Goal: Task Accomplishment & Management: Use online tool/utility

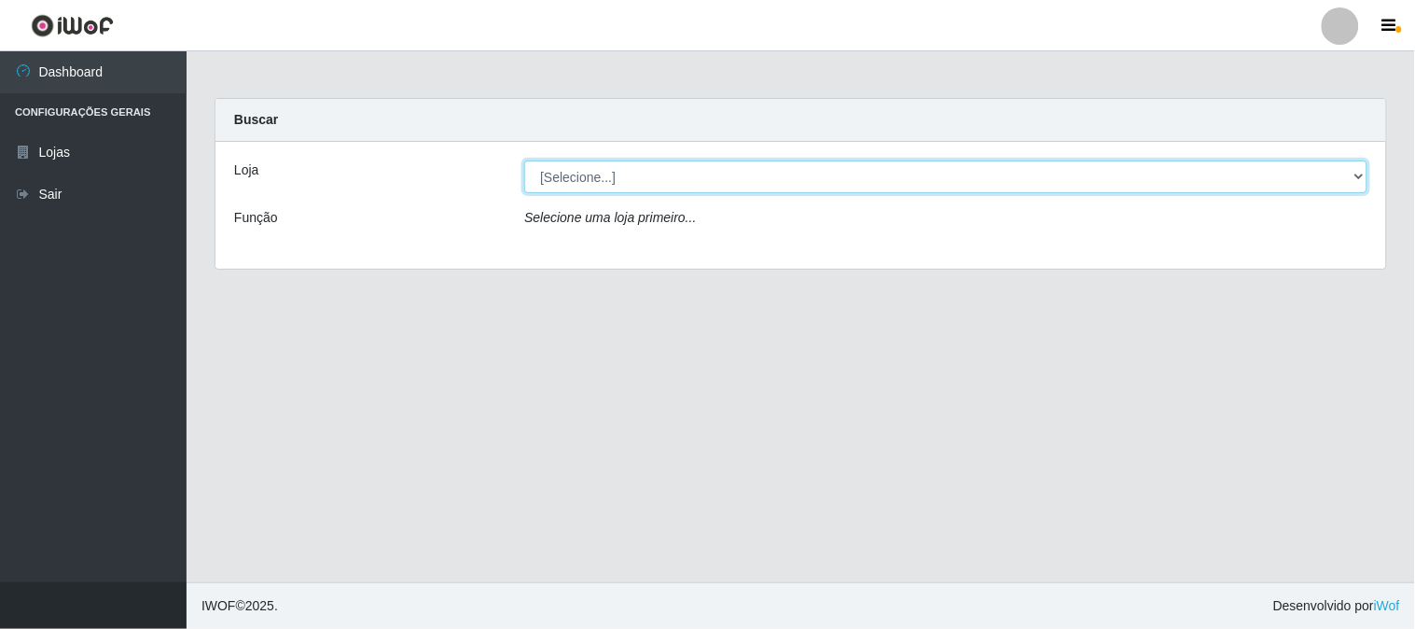
click at [601, 178] on select "[Selecione...] Rede Compras Supermercados - LOJA 1" at bounding box center [945, 176] width 843 height 33
select select "158"
click at [524, 160] on select "[Selecione...] Rede Compras Supermercados - LOJA 1" at bounding box center [945, 176] width 843 height 33
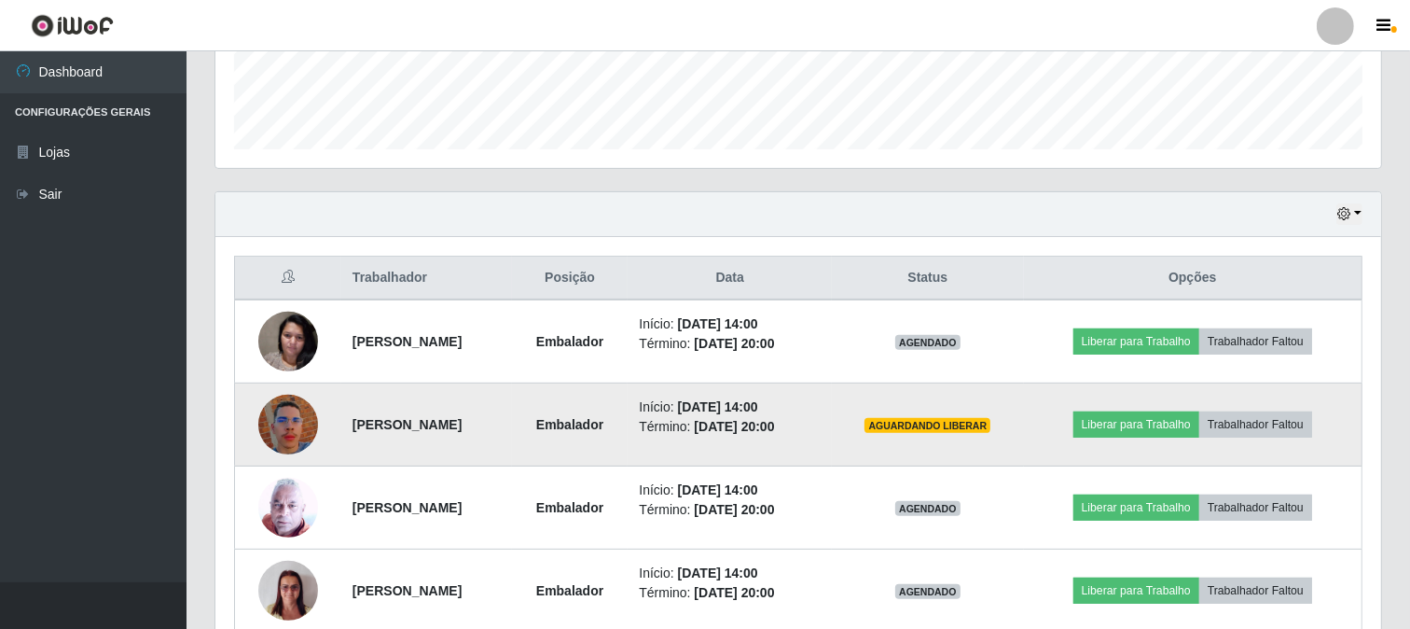
scroll to position [621, 0]
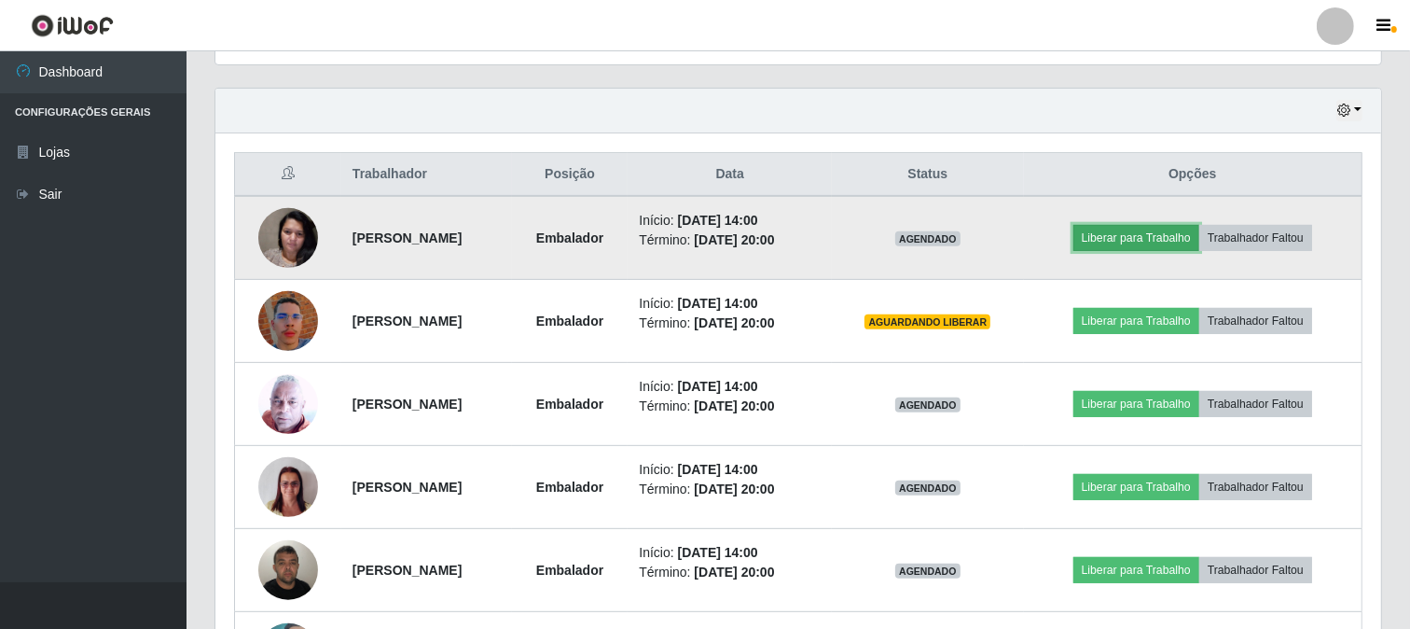
click at [1117, 238] on button "Liberar para Trabalho" at bounding box center [1137, 238] width 126 height 26
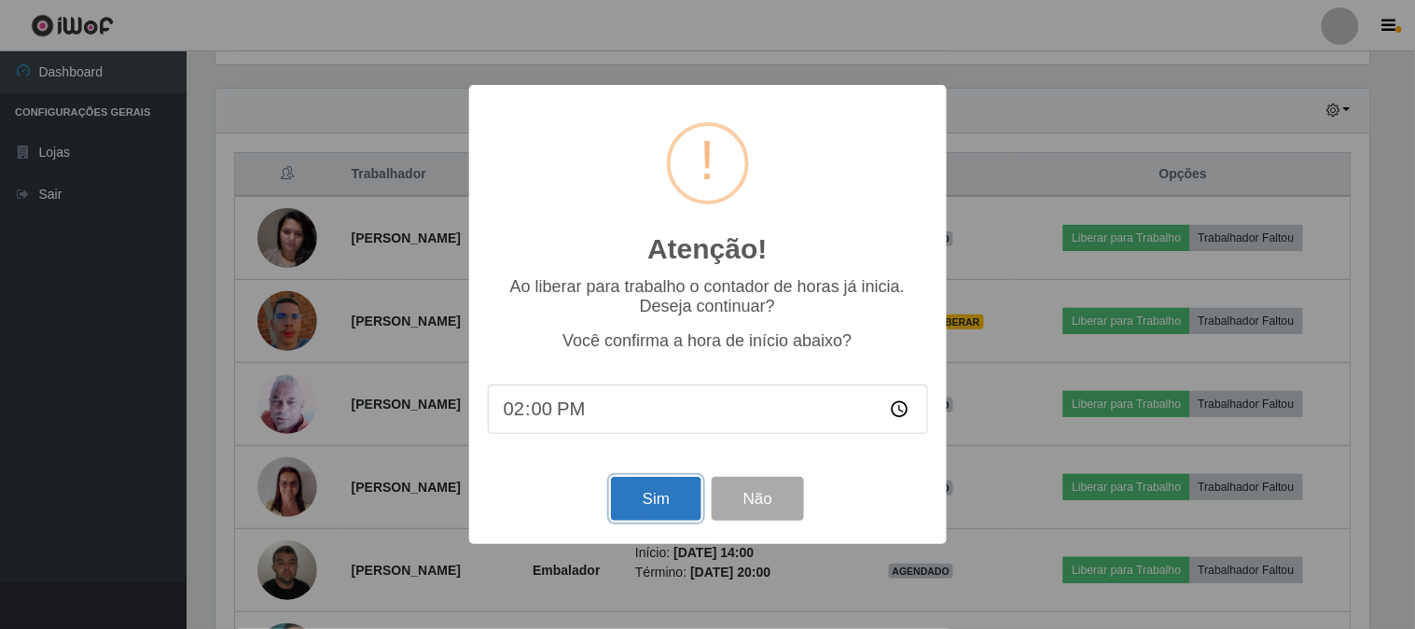
click at [660, 501] on button "Sim" at bounding box center [656, 499] width 90 height 44
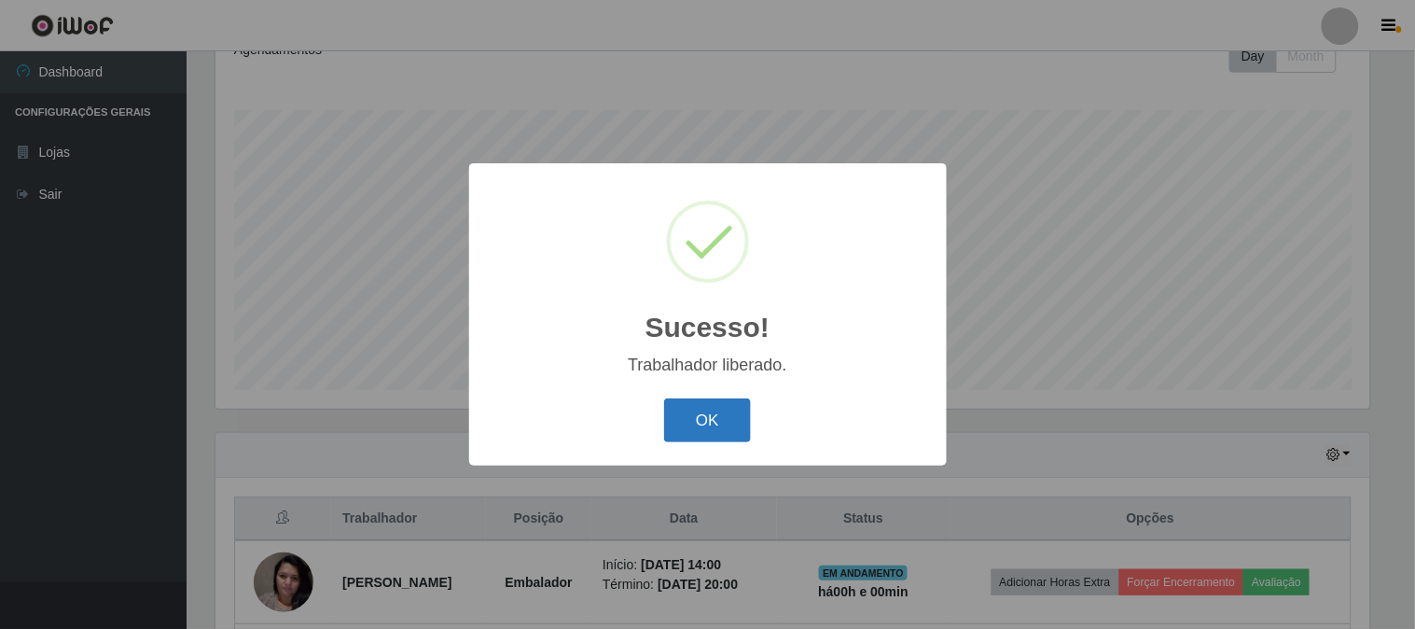
click at [707, 422] on button "OK" at bounding box center [707, 420] width 87 height 44
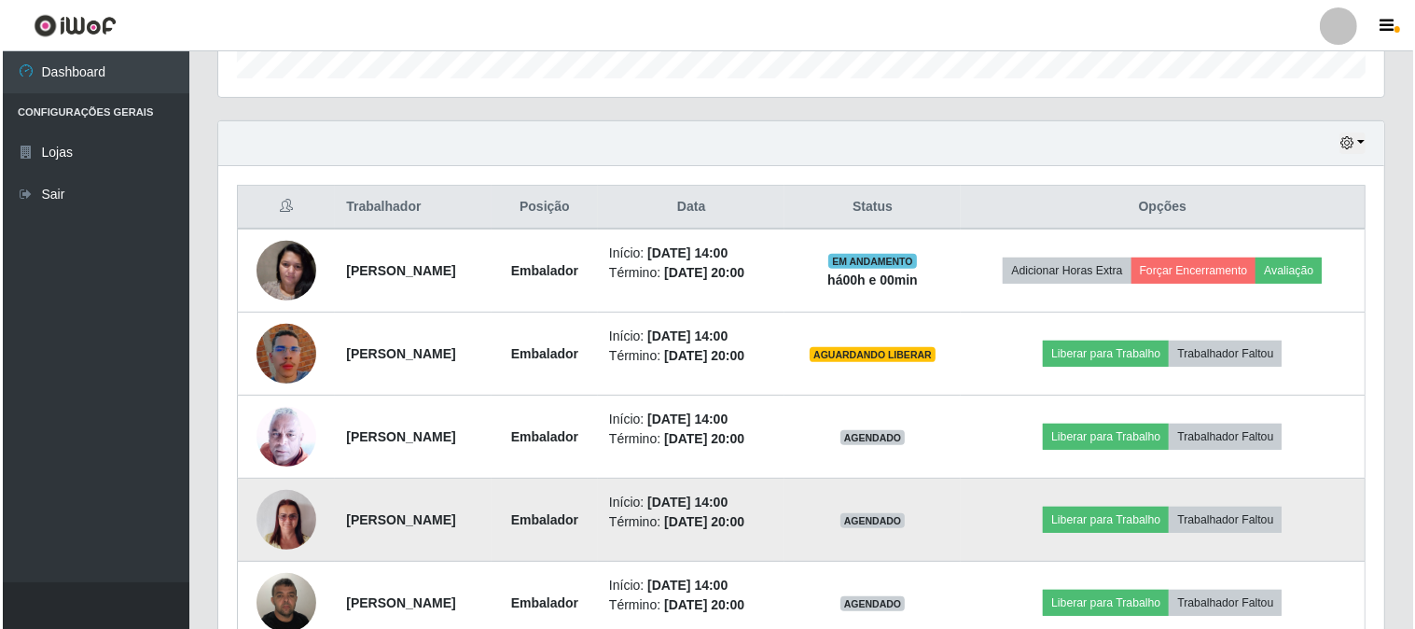
scroll to position [692, 0]
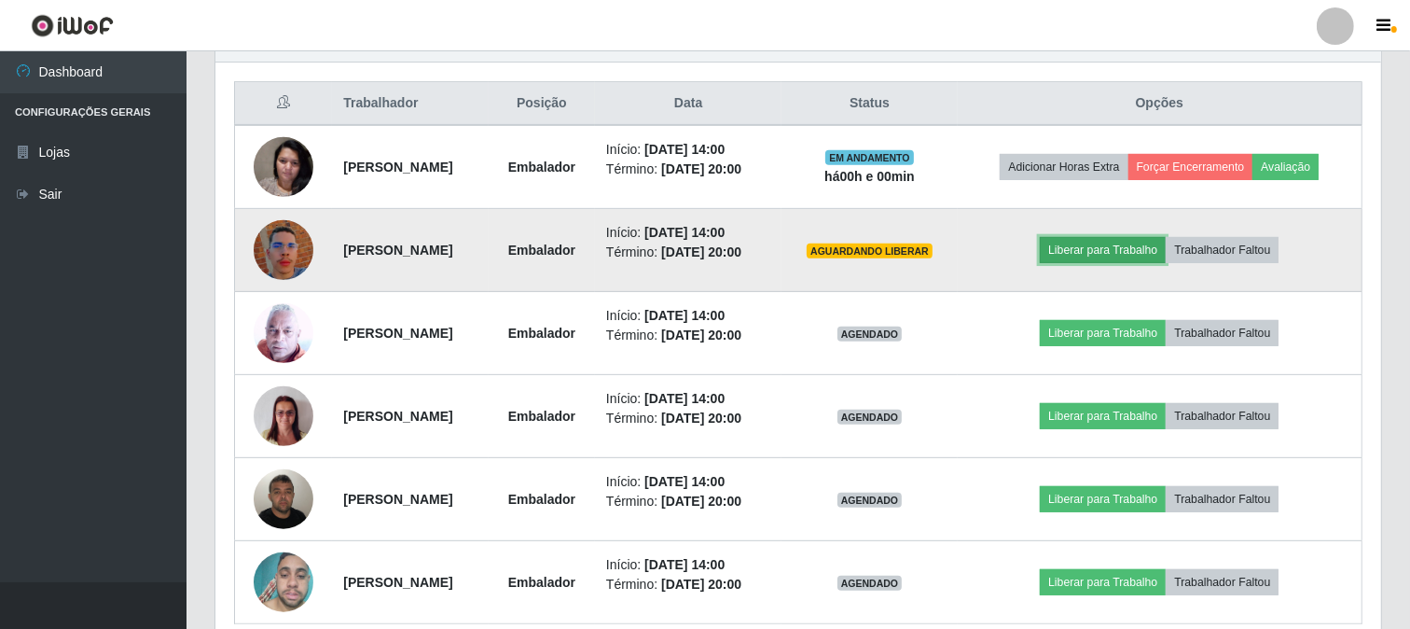
click at [1098, 247] on button "Liberar para Trabalho" at bounding box center [1103, 250] width 126 height 26
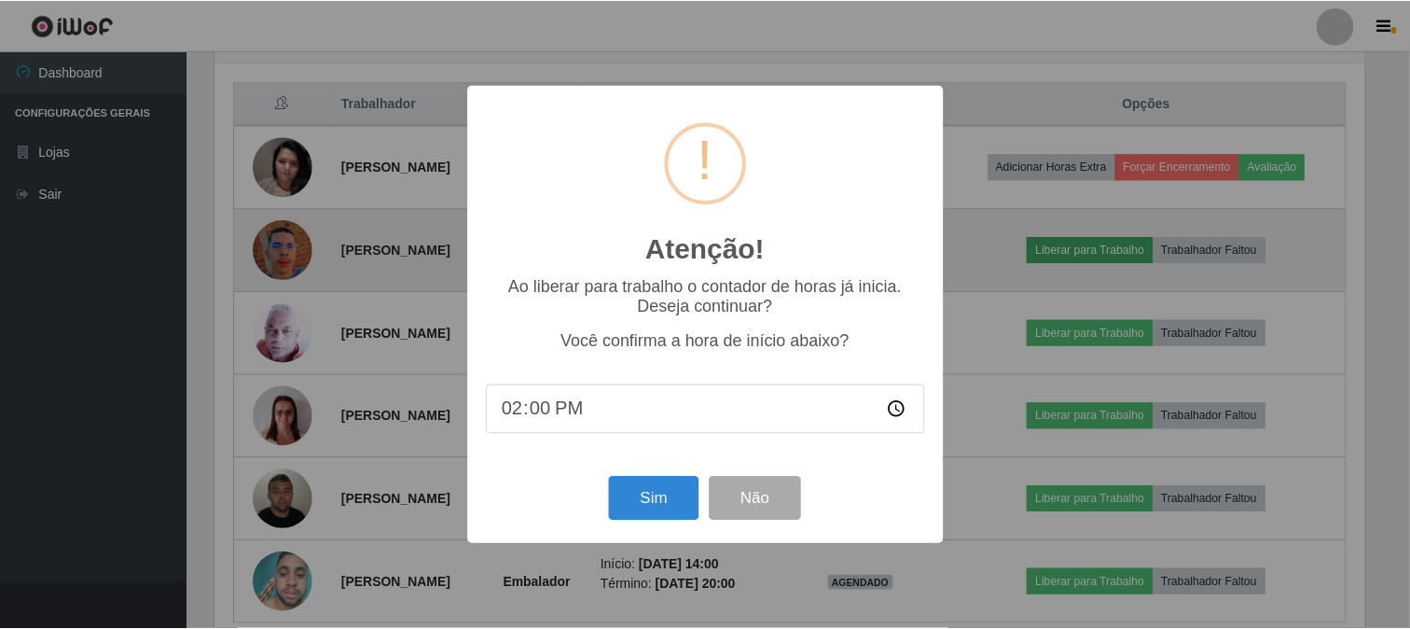
scroll to position [386, 1154]
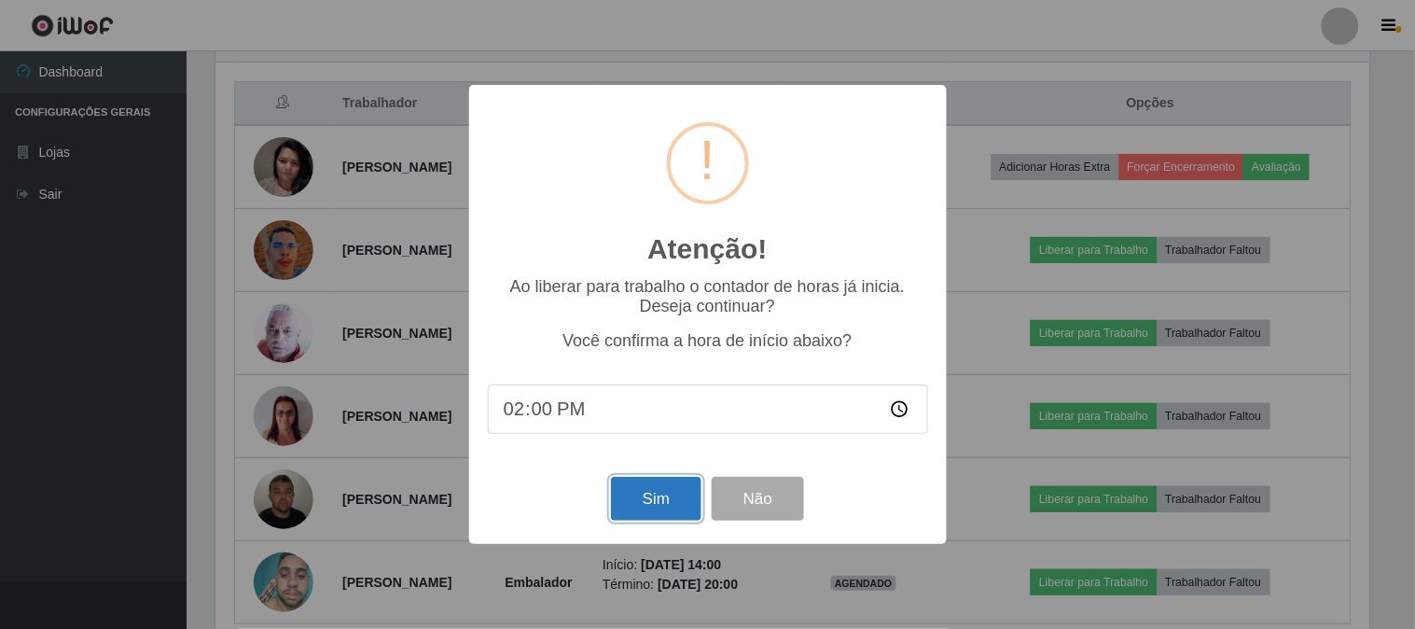
click at [654, 491] on button "Sim" at bounding box center [656, 499] width 90 height 44
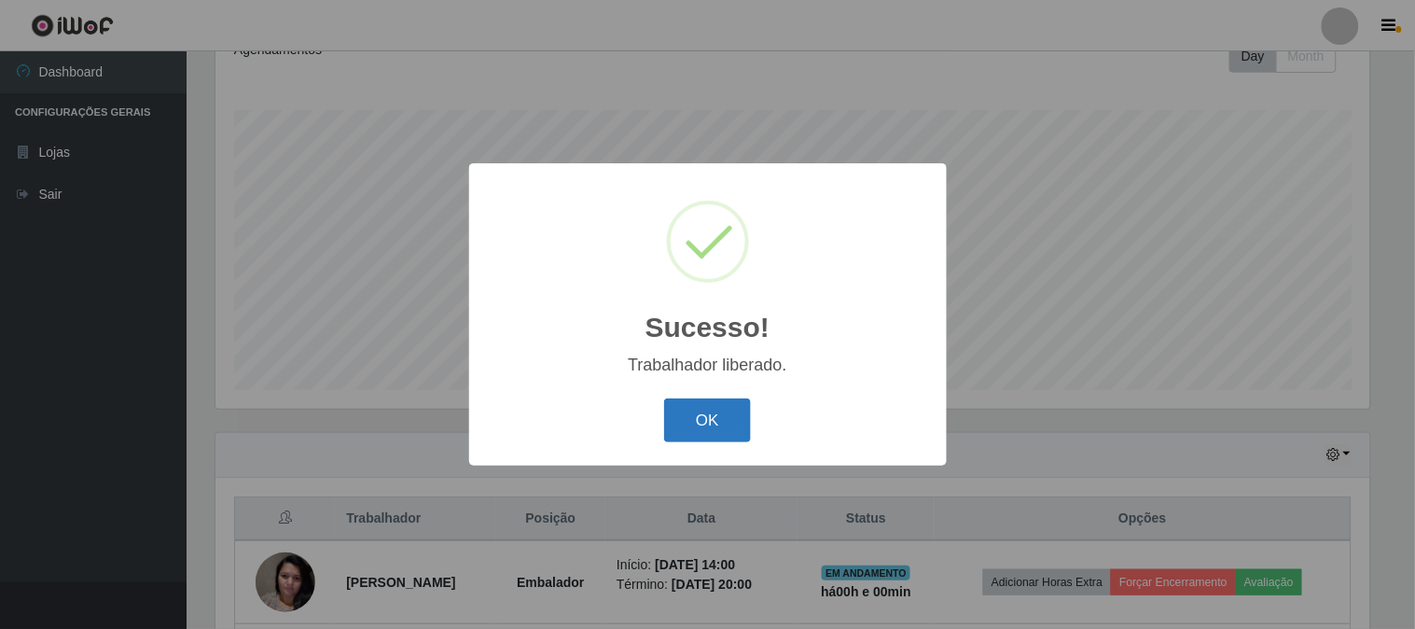
click at [725, 417] on button "OK" at bounding box center [707, 420] width 87 height 44
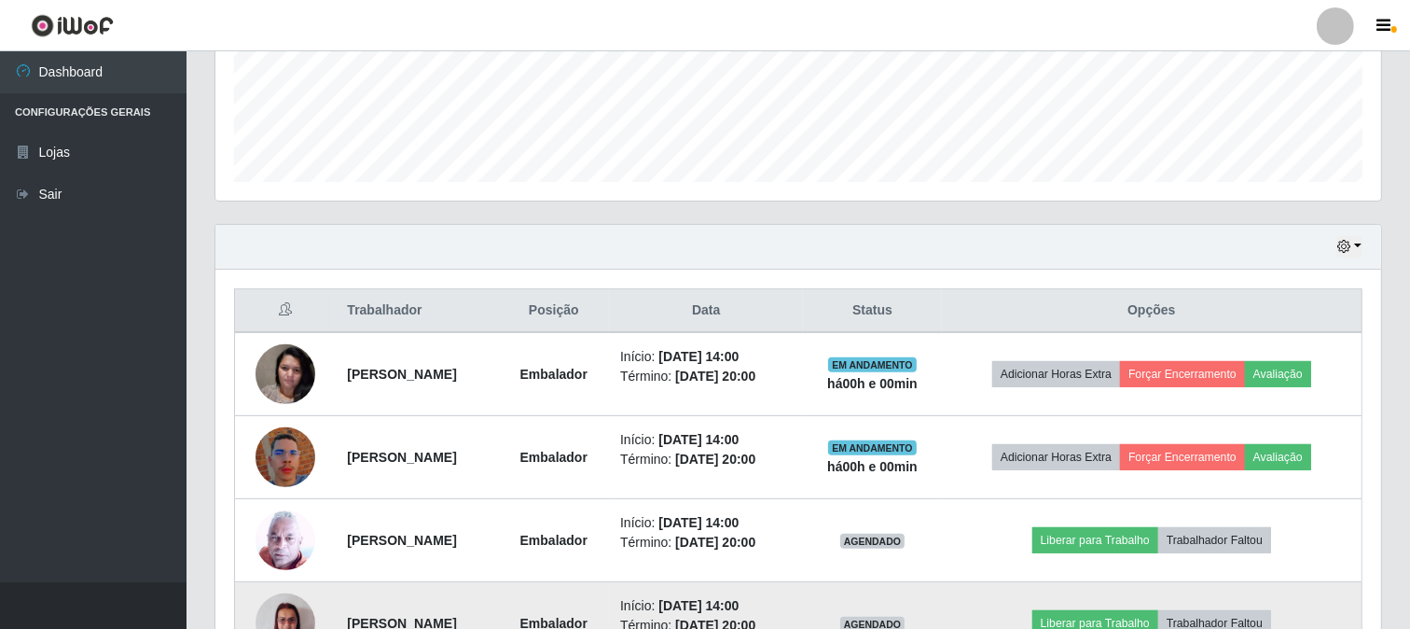
scroll to position [692, 0]
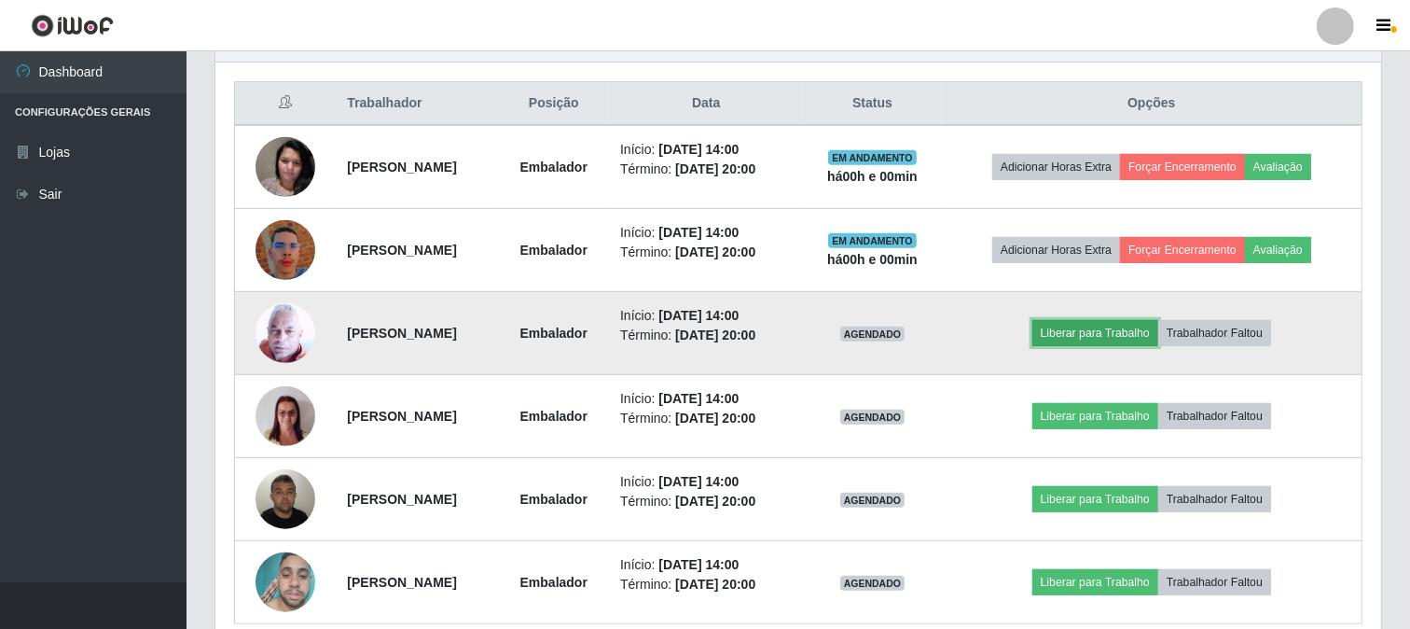
click at [1104, 320] on button "Liberar para Trabalho" at bounding box center [1096, 333] width 126 height 26
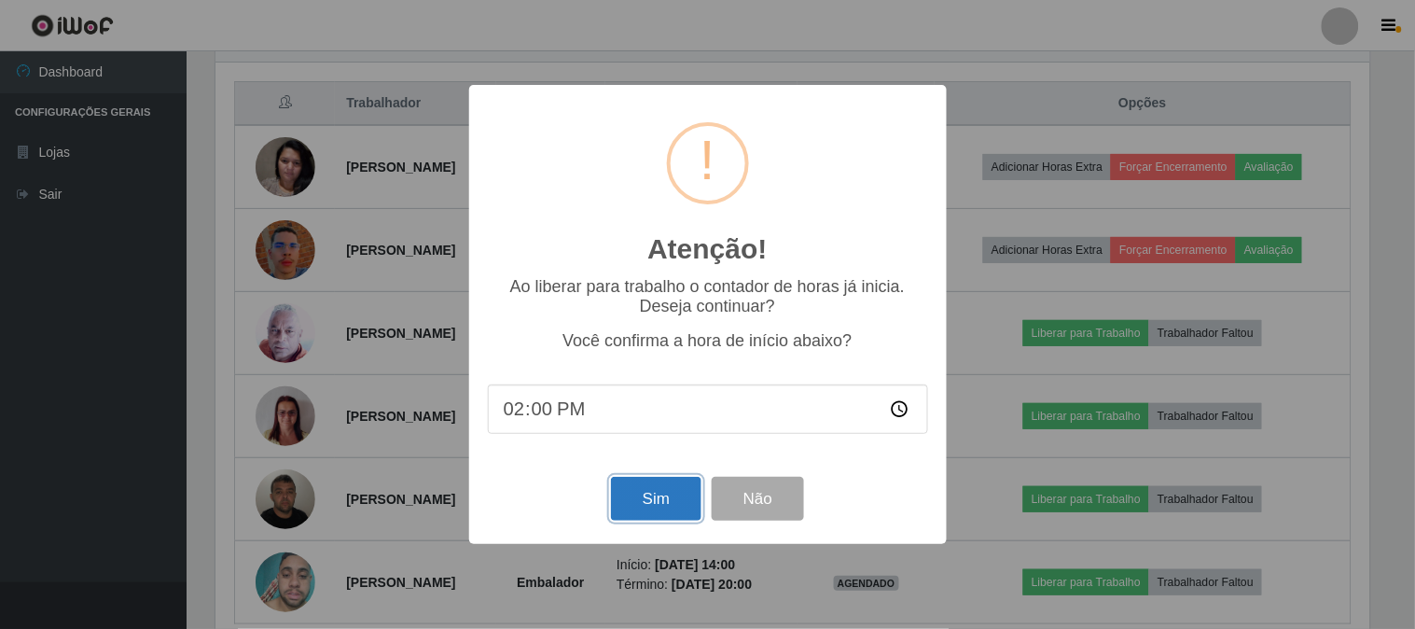
click at [654, 515] on button "Sim" at bounding box center [656, 499] width 90 height 44
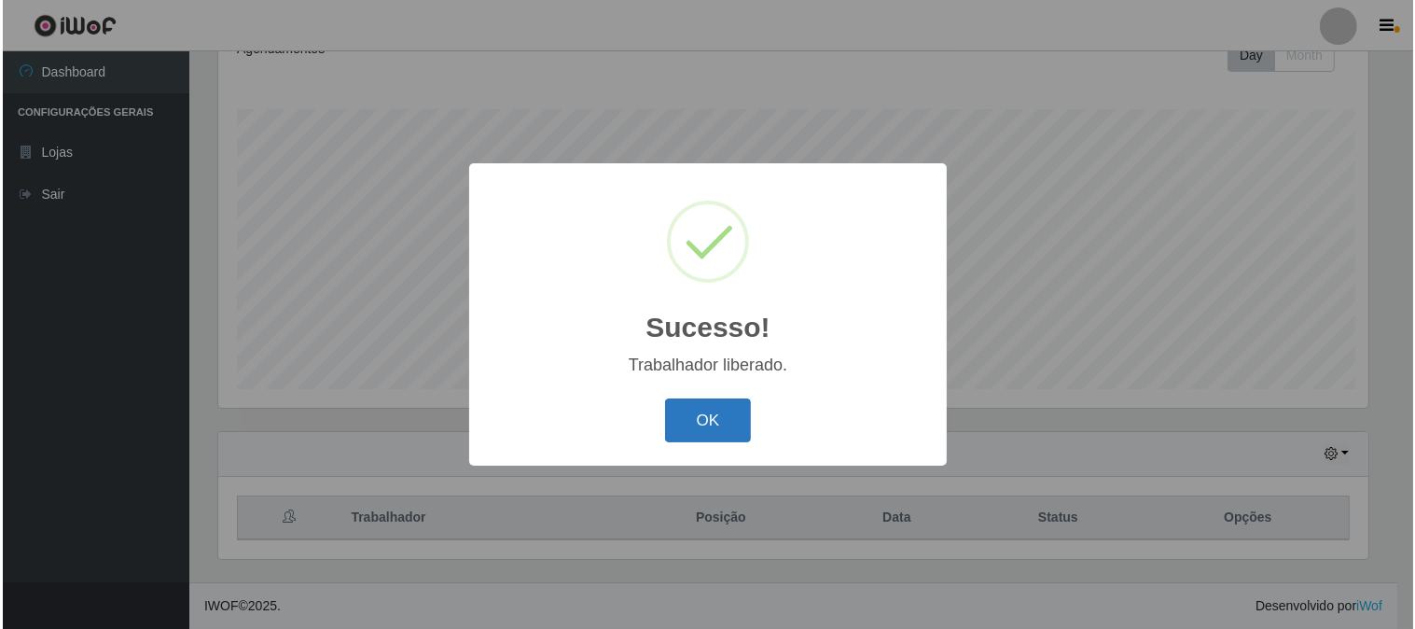
scroll to position [0, 0]
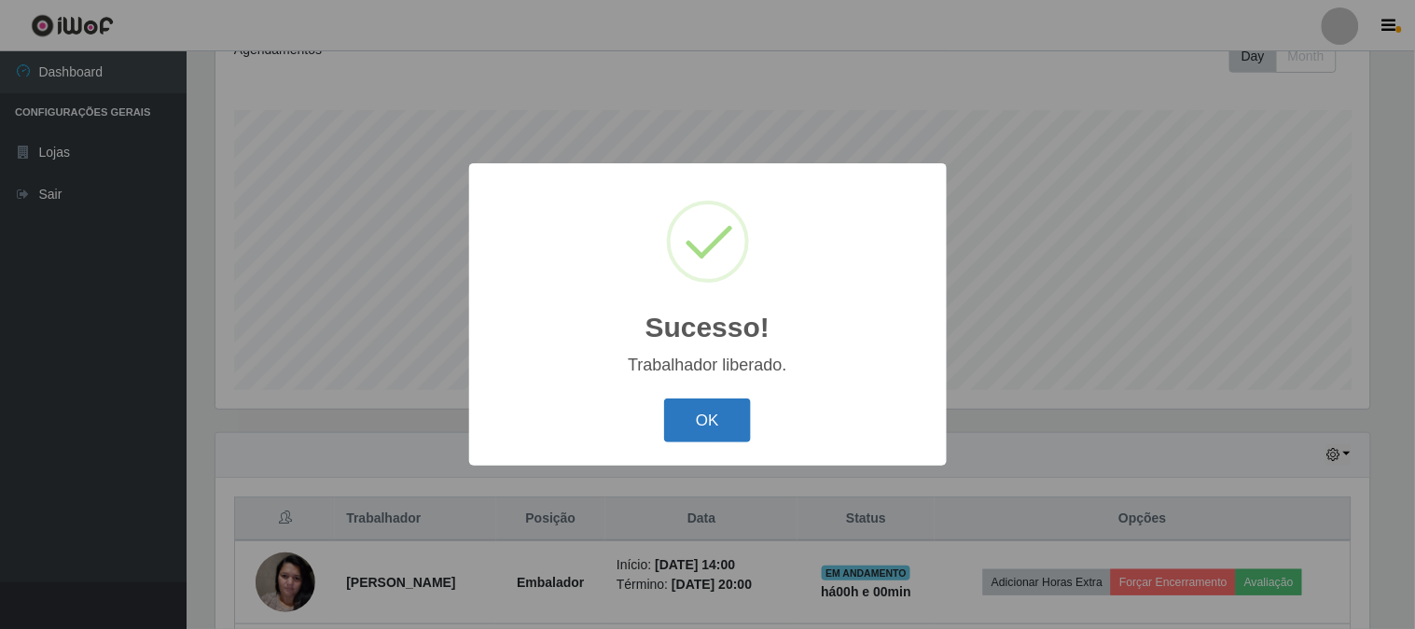
click at [720, 424] on button "OK" at bounding box center [707, 420] width 87 height 44
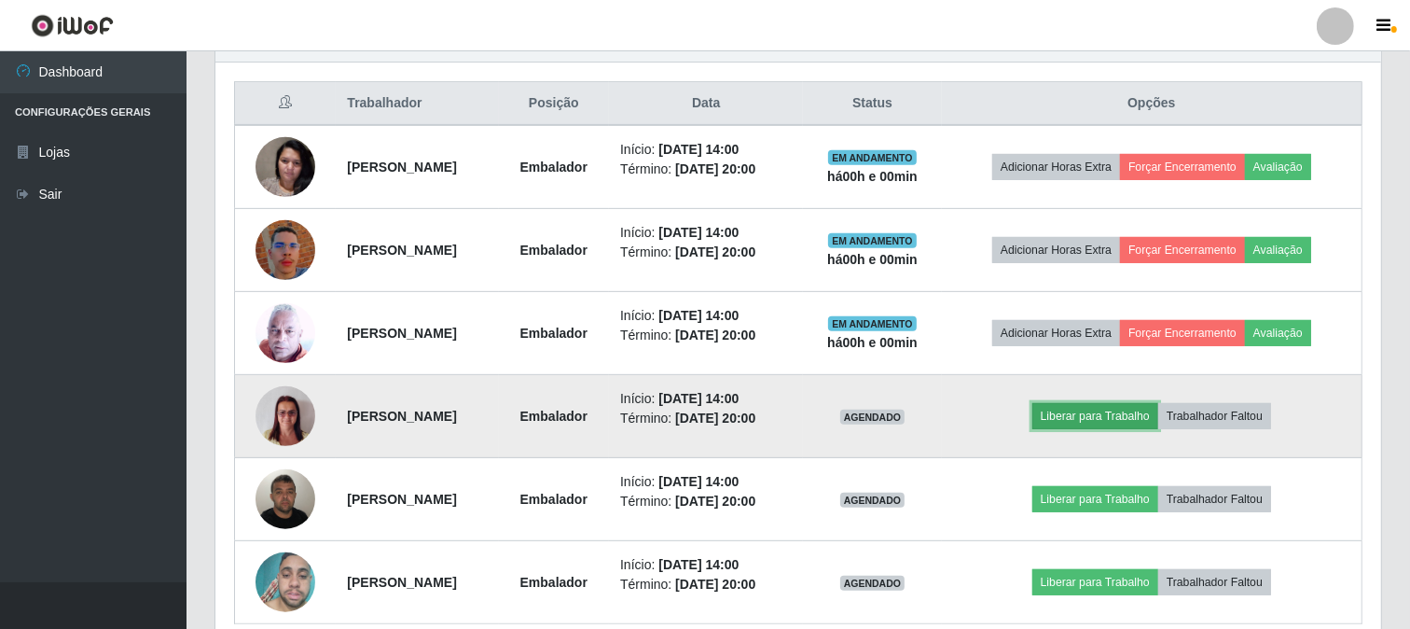
click at [1103, 415] on button "Liberar para Trabalho" at bounding box center [1096, 416] width 126 height 26
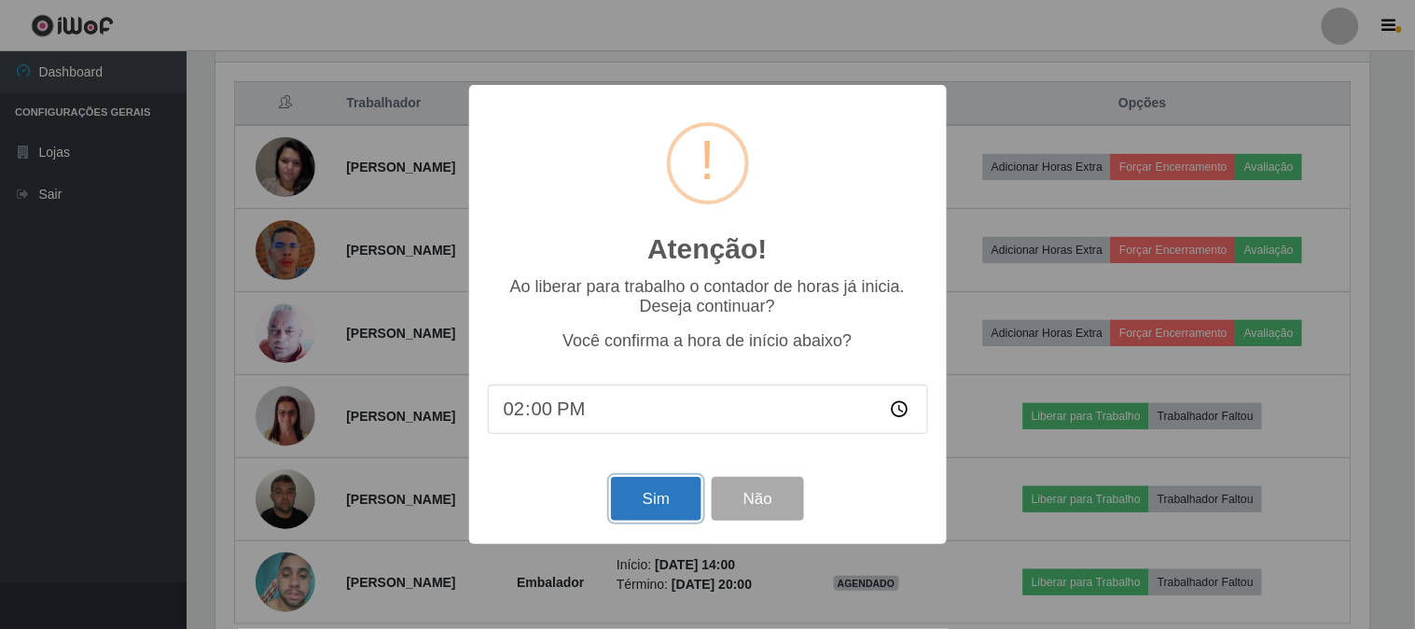
click at [639, 498] on button "Sim" at bounding box center [656, 499] width 90 height 44
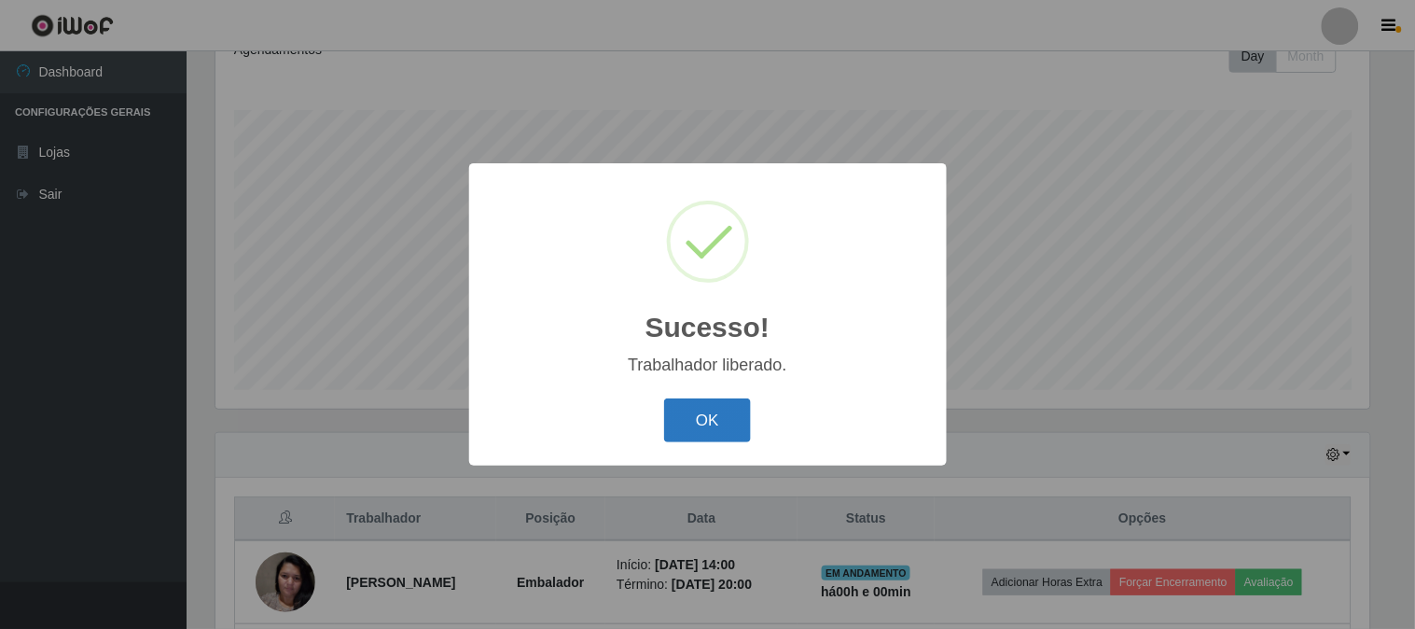
click at [733, 431] on button "OK" at bounding box center [707, 420] width 87 height 44
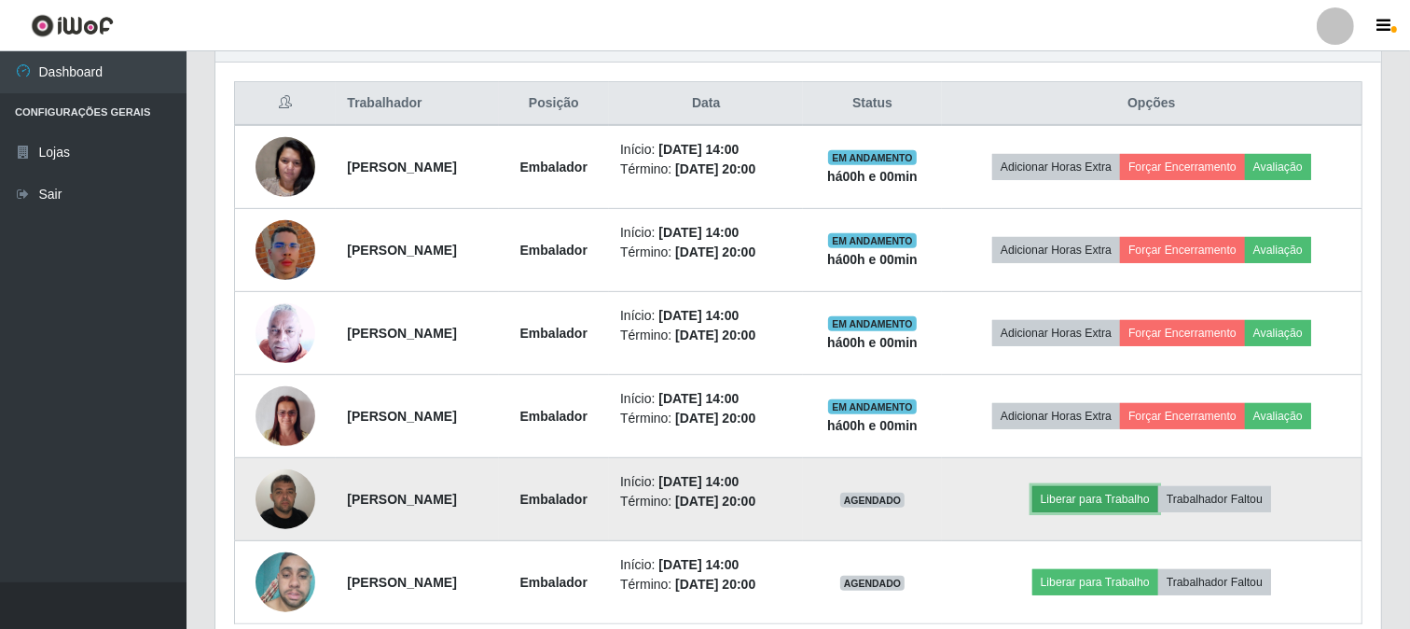
click at [1099, 497] on button "Liberar para Trabalho" at bounding box center [1096, 499] width 126 height 26
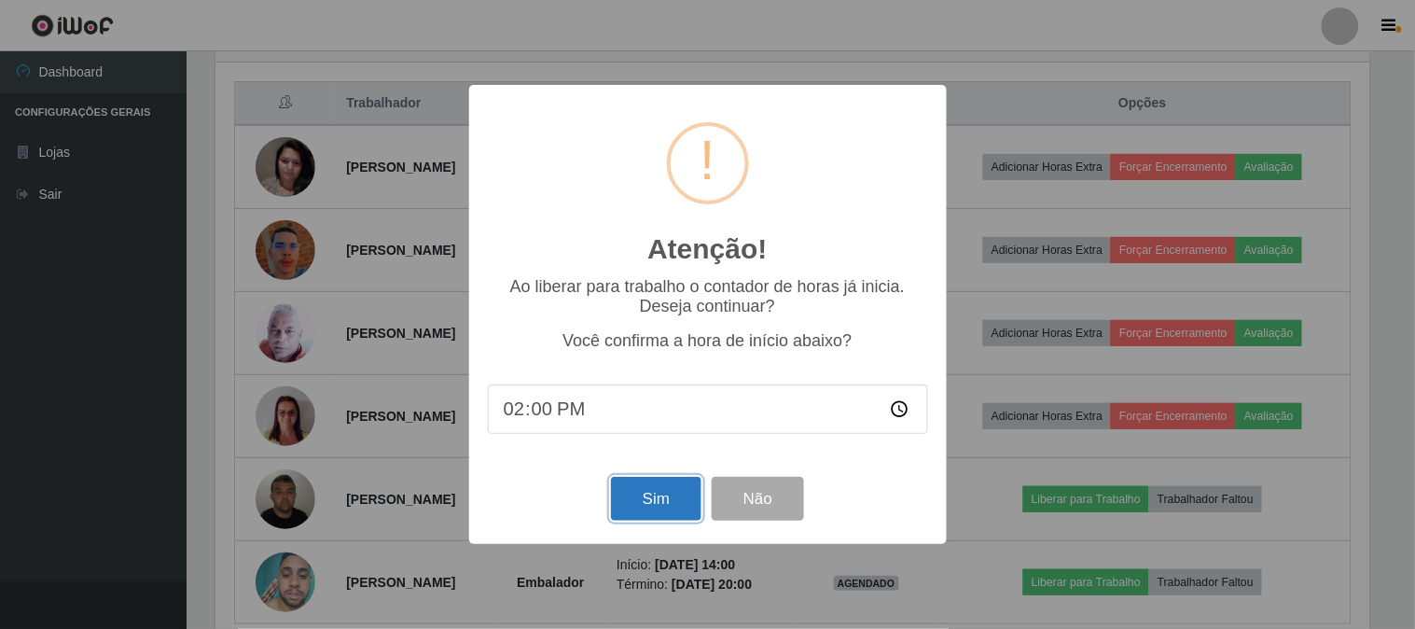
click at [640, 498] on button "Sim" at bounding box center [656, 499] width 90 height 44
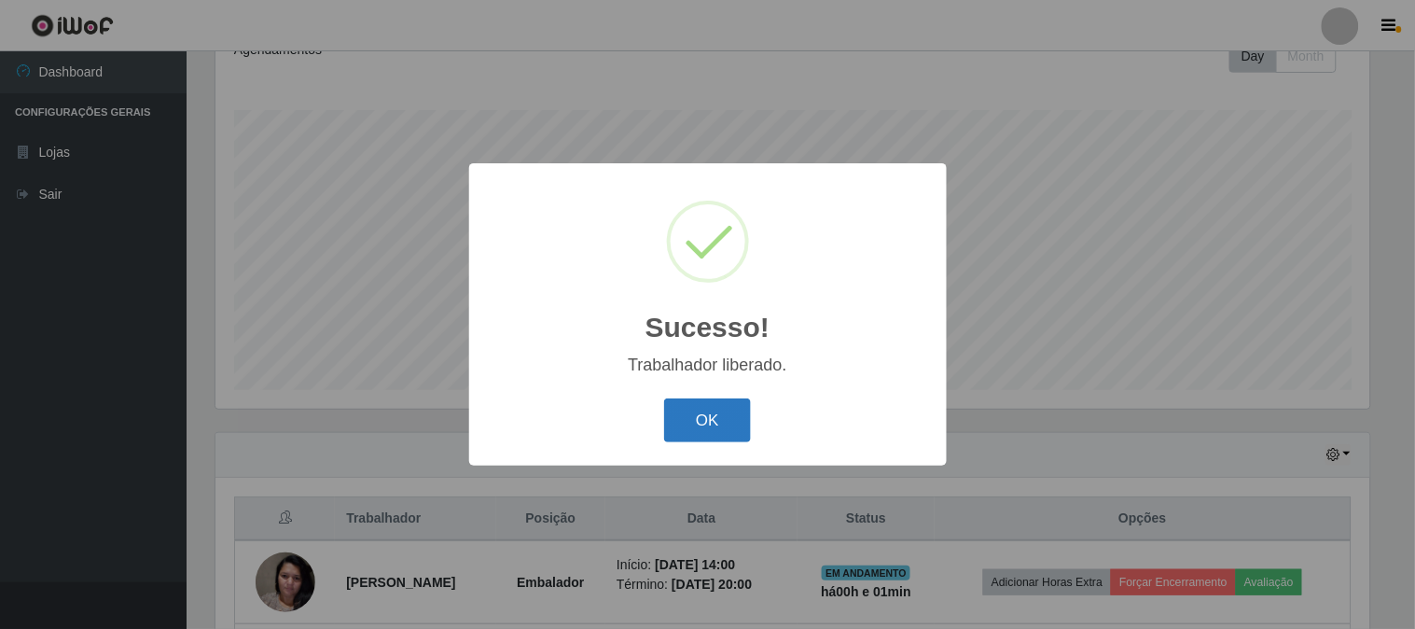
click at [701, 416] on button "OK" at bounding box center [707, 420] width 87 height 44
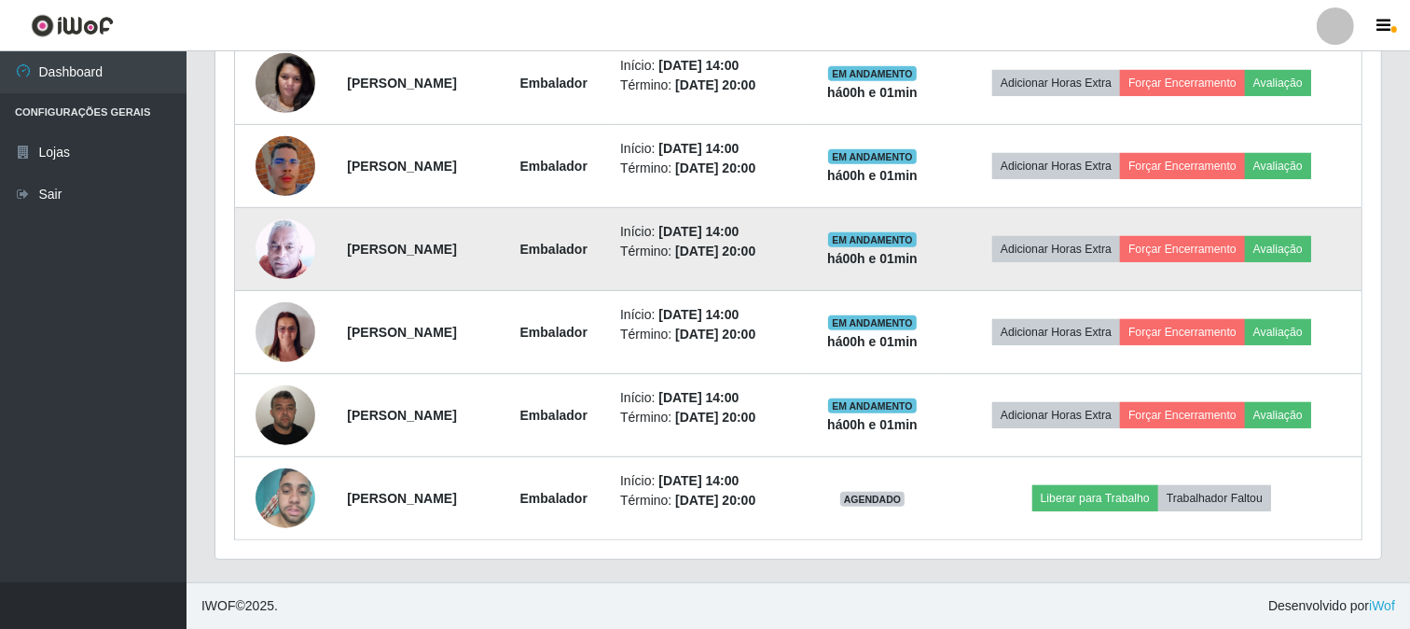
scroll to position [673, 0]
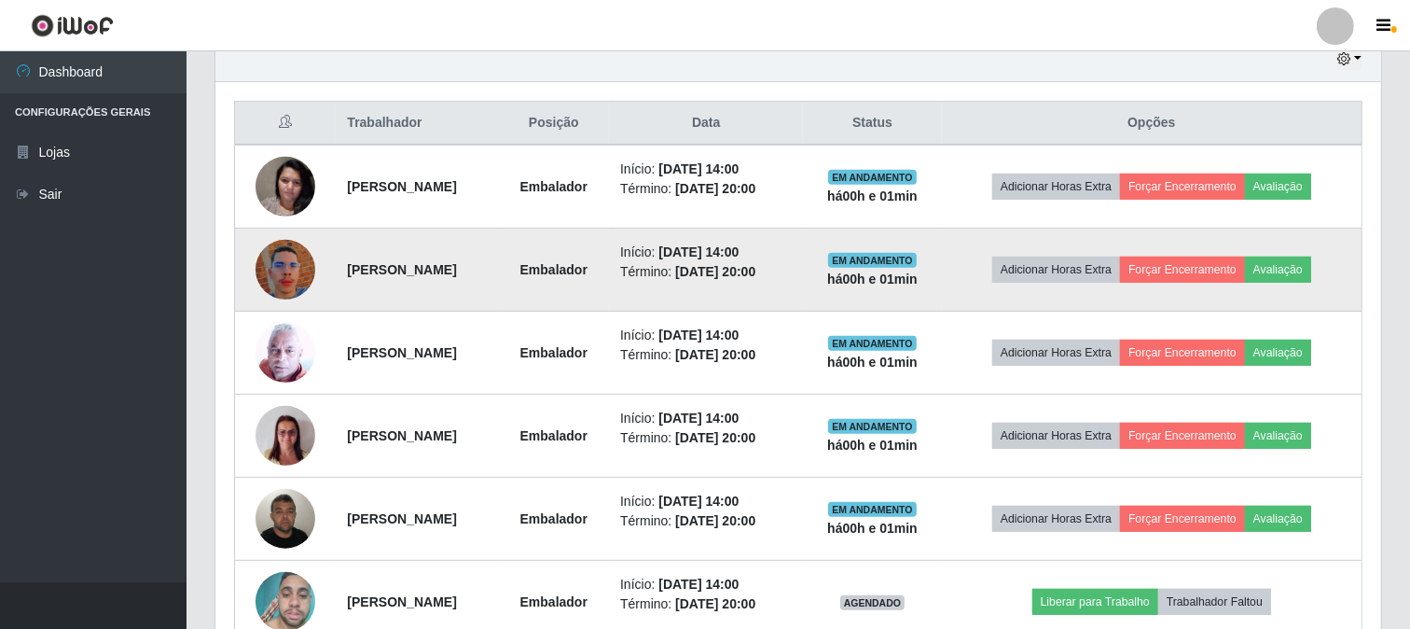
click at [281, 265] on img at bounding box center [286, 269] width 60 height 106
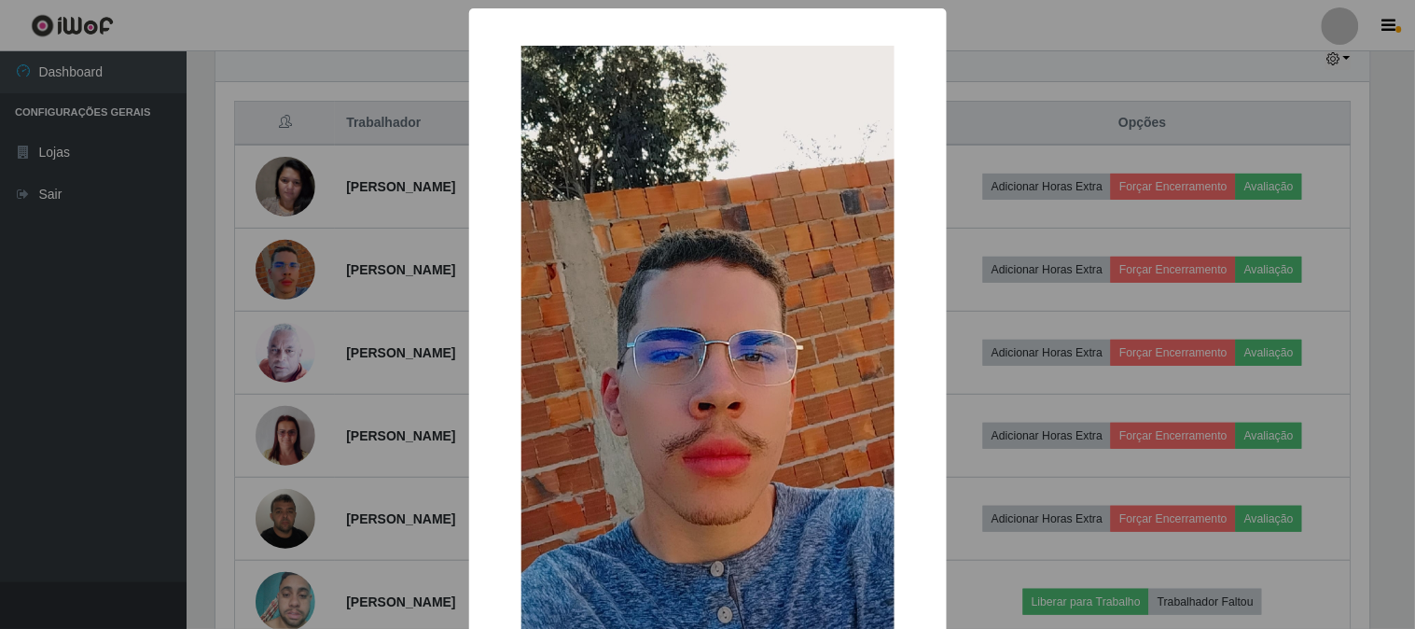
click at [469, 302] on div "× OK Cancel" at bounding box center [708, 413] width 478 height 810
click at [394, 329] on div "× OK Cancel" at bounding box center [707, 314] width 1415 height 629
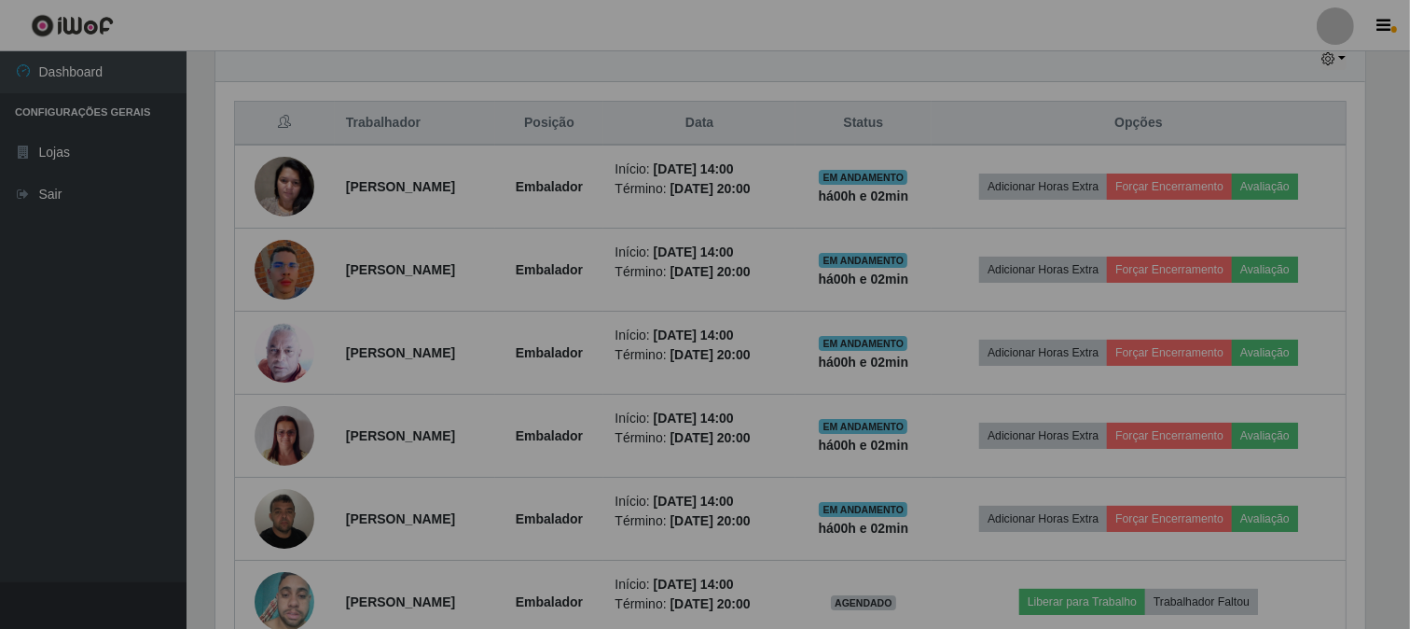
scroll to position [386, 1166]
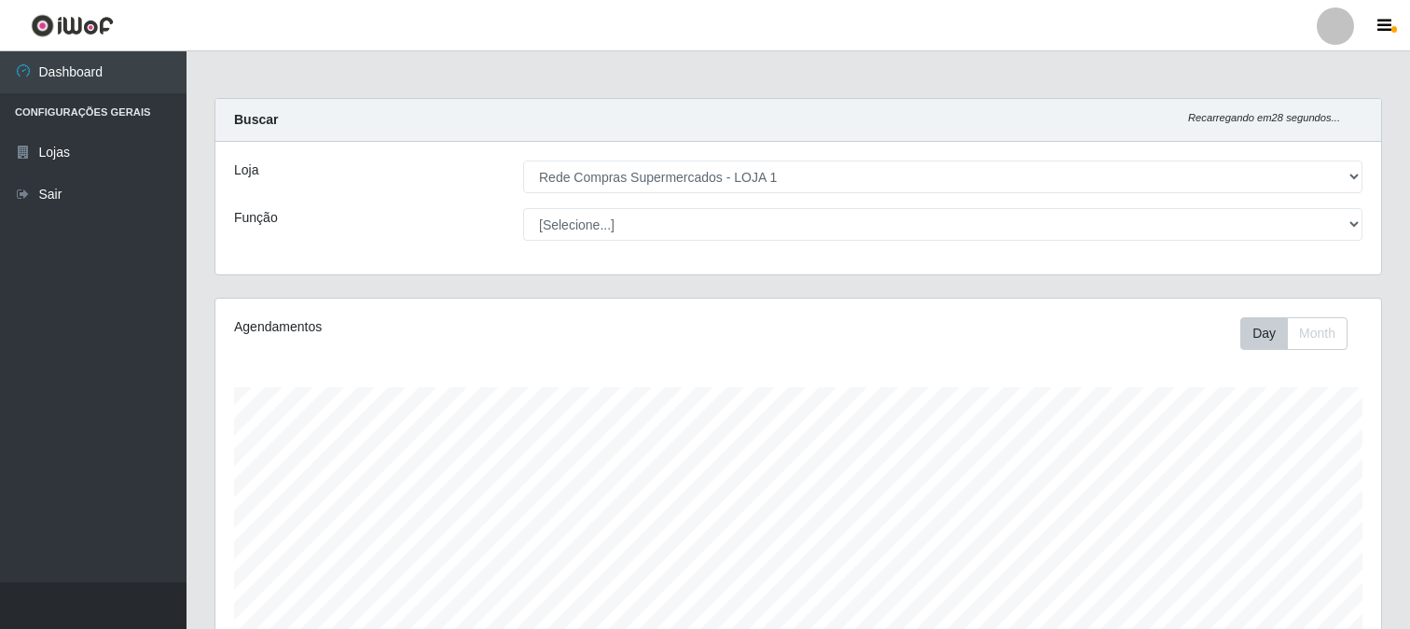
select select "158"
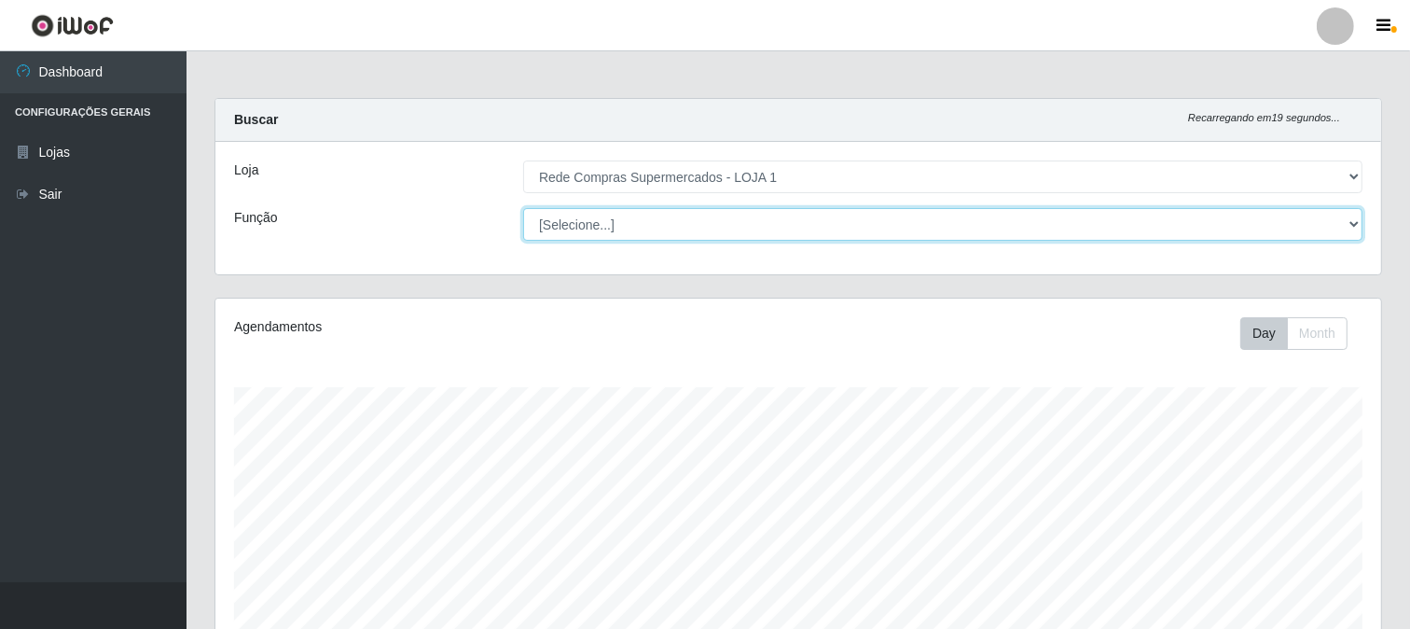
click at [571, 219] on select "[Selecione...] ASG ASG + ASG ++ Balconista Balconista + Balconista ++ Embalador…" at bounding box center [942, 224] width 839 height 33
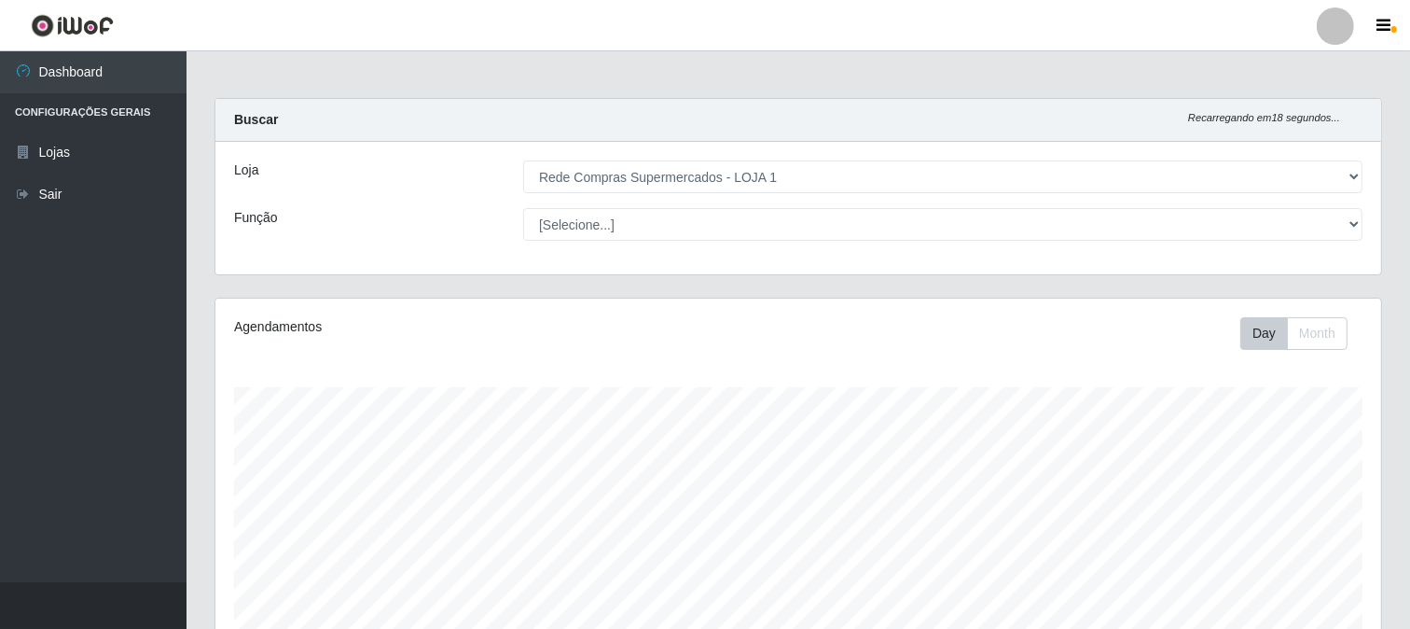
click at [362, 236] on div "Função" at bounding box center [364, 224] width 289 height 33
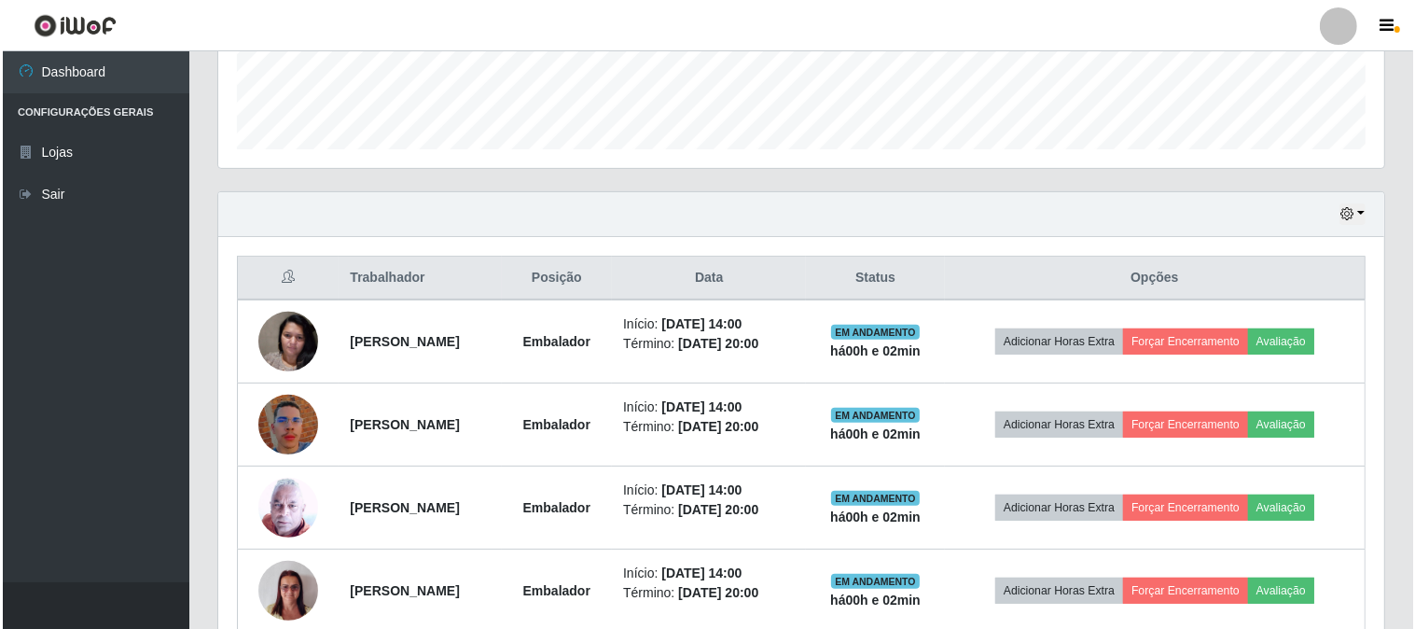
scroll to position [776, 0]
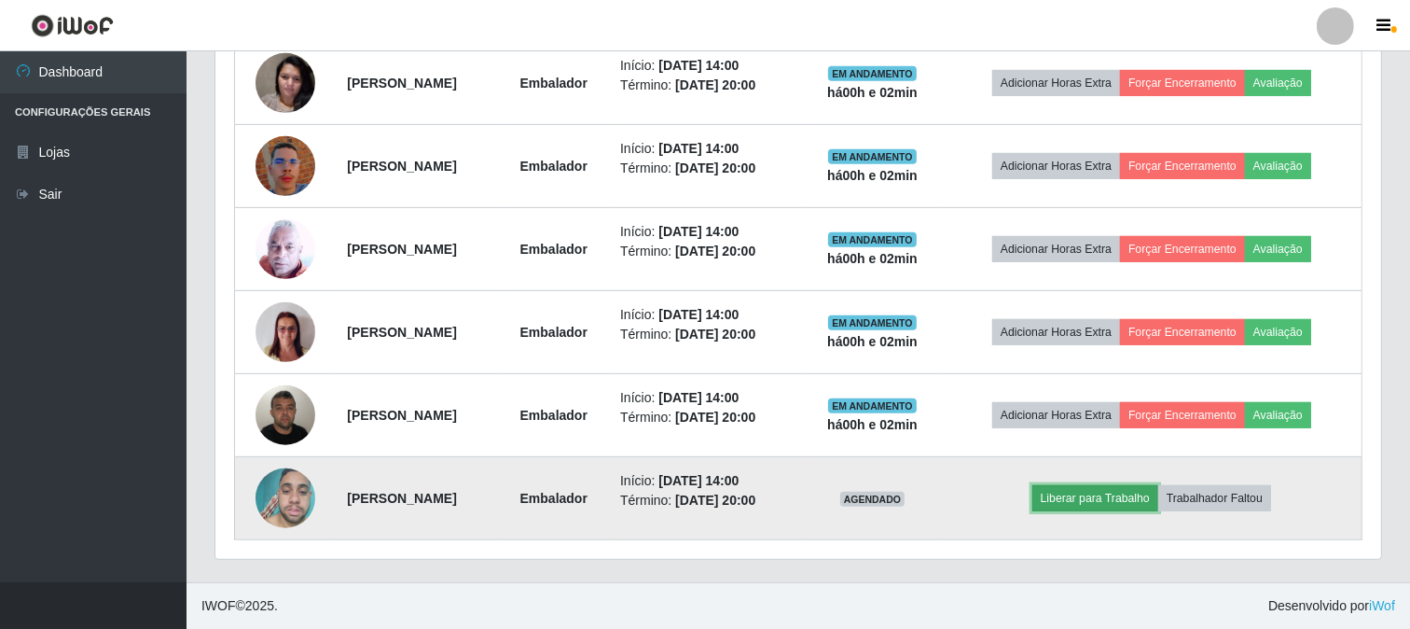
click at [1101, 498] on button "Liberar para Trabalho" at bounding box center [1096, 498] width 126 height 26
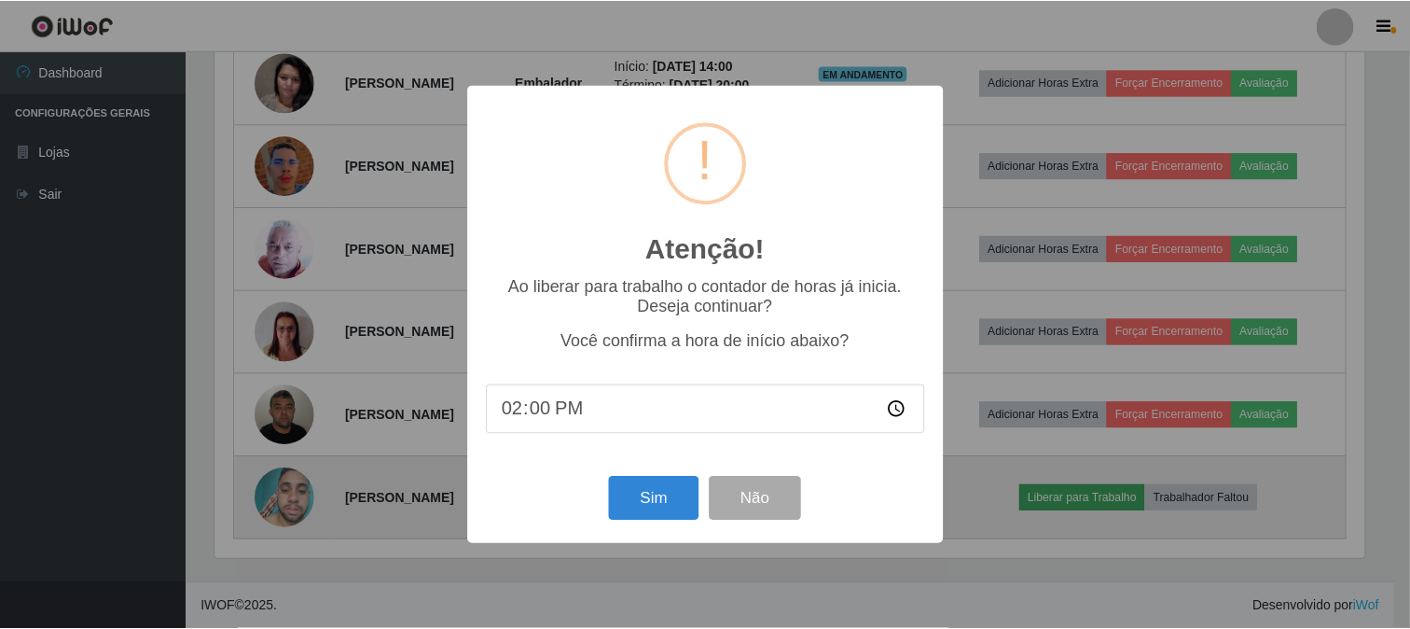
scroll to position [386, 1154]
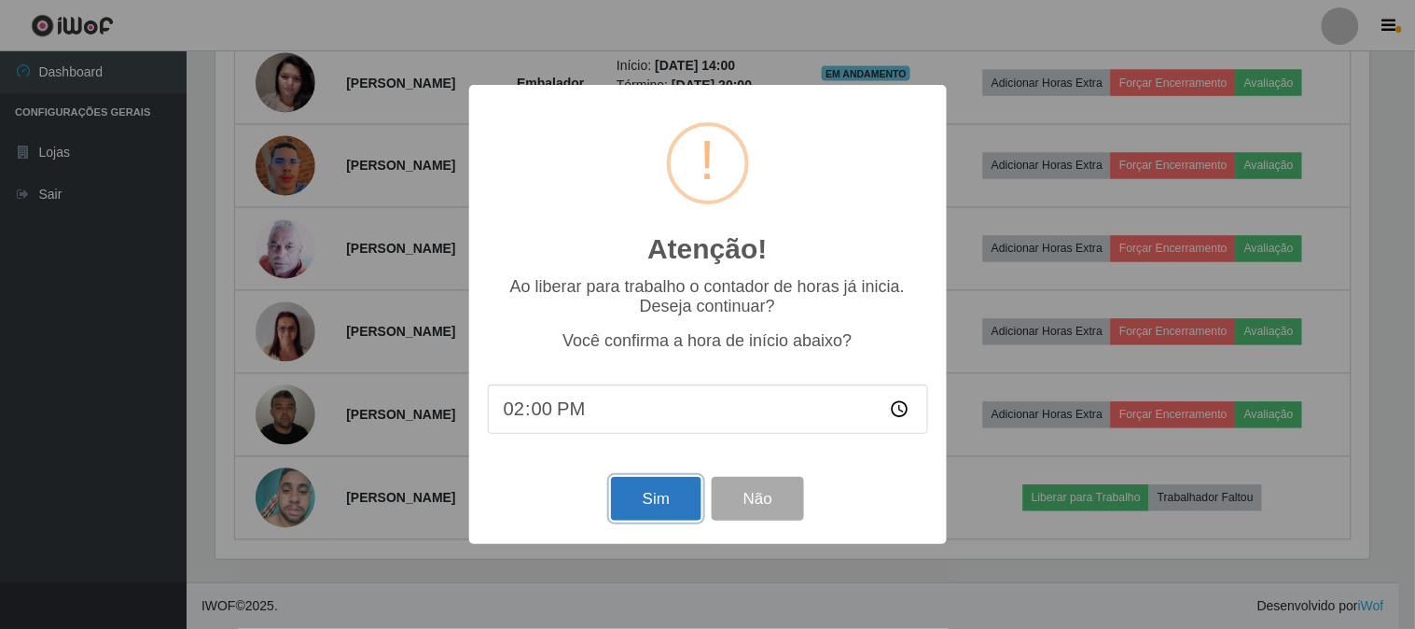
click at [641, 494] on button "Sim" at bounding box center [656, 499] width 90 height 44
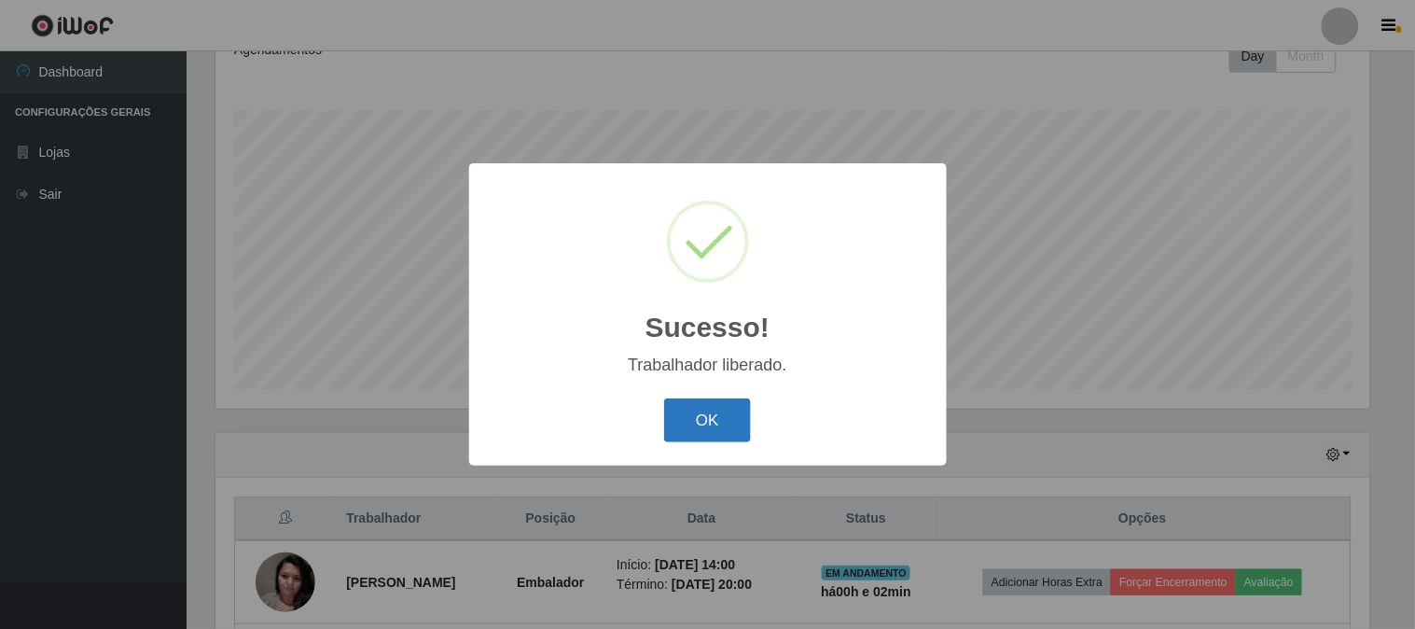
click at [701, 425] on button "OK" at bounding box center [707, 420] width 87 height 44
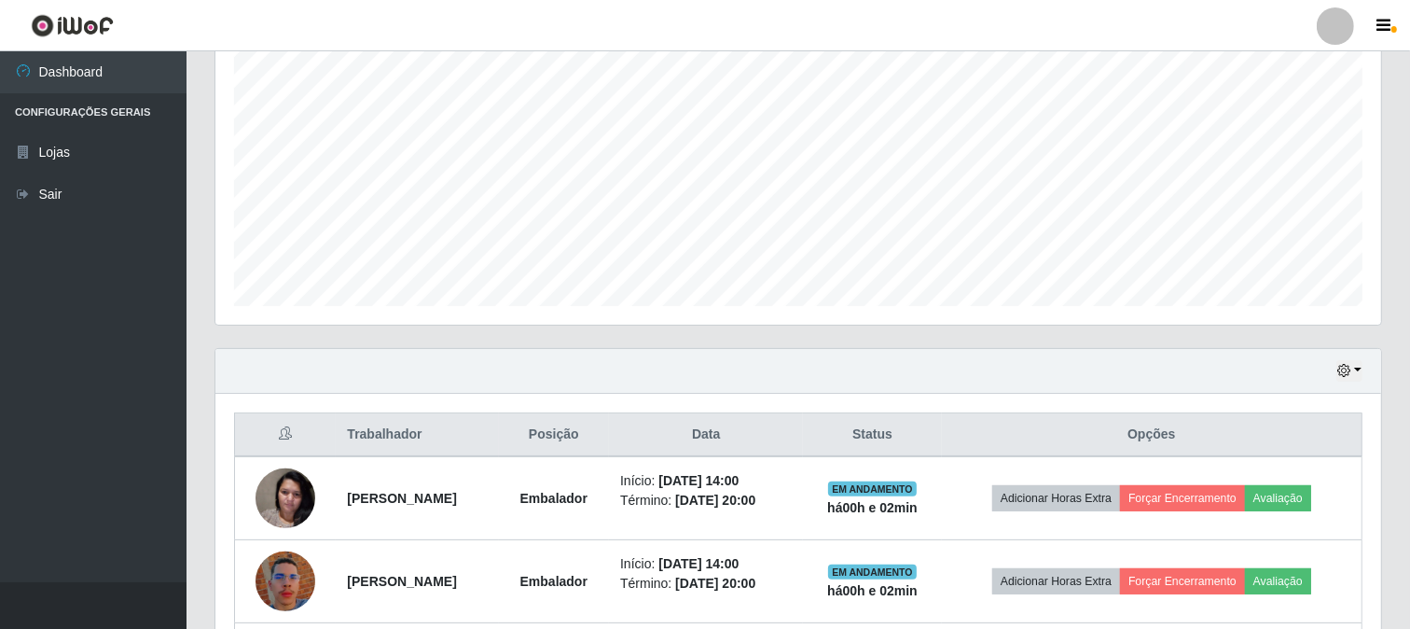
scroll to position [0, 0]
